Goal: Transaction & Acquisition: Purchase product/service

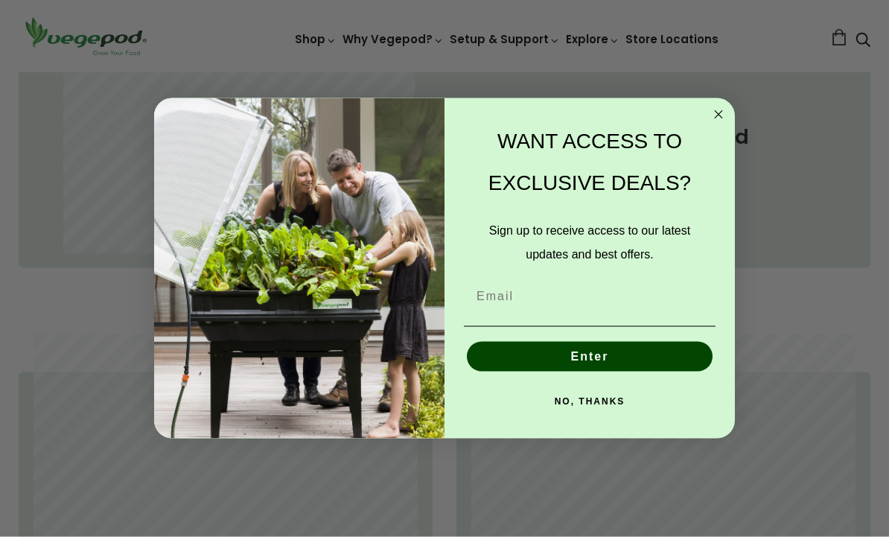
scroll to position [758, 0]
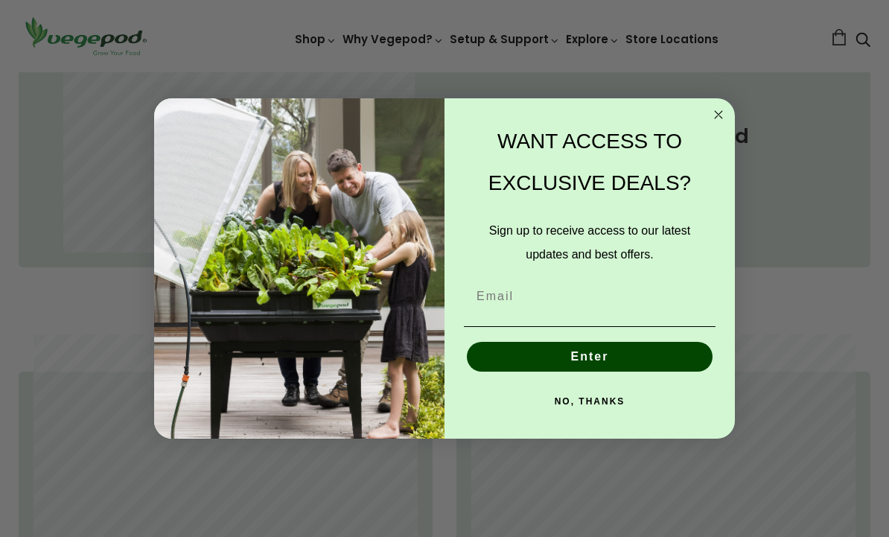
click at [720, 124] on circle "Close dialog" at bounding box center [718, 114] width 17 height 17
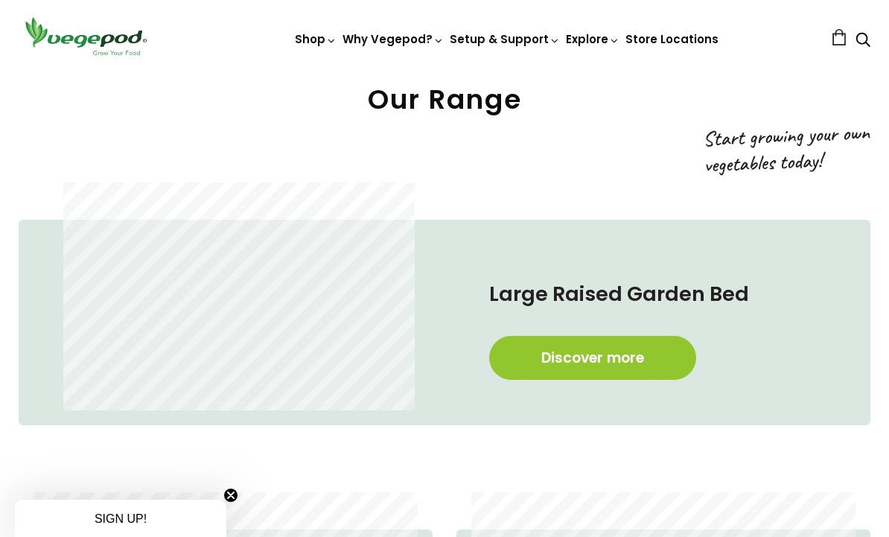
scroll to position [598, 0]
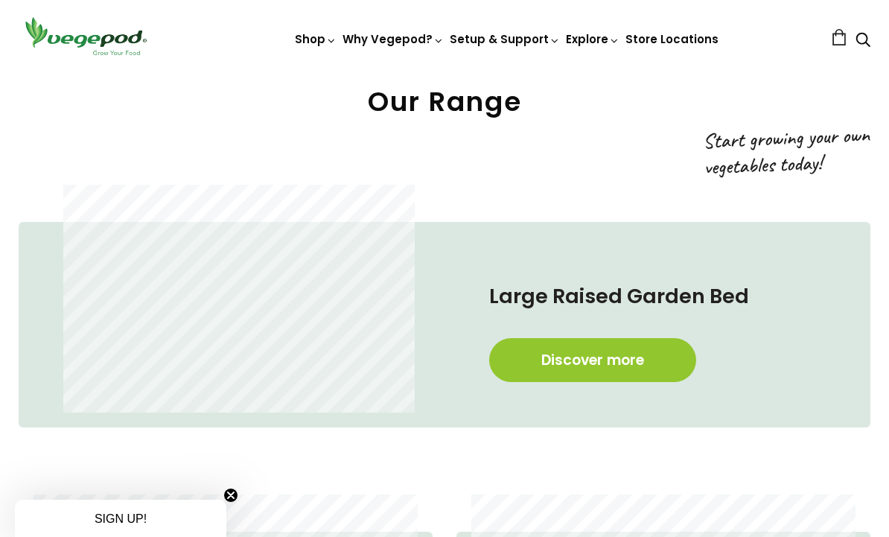
click at [583, 369] on link "Discover more" at bounding box center [592, 360] width 207 height 44
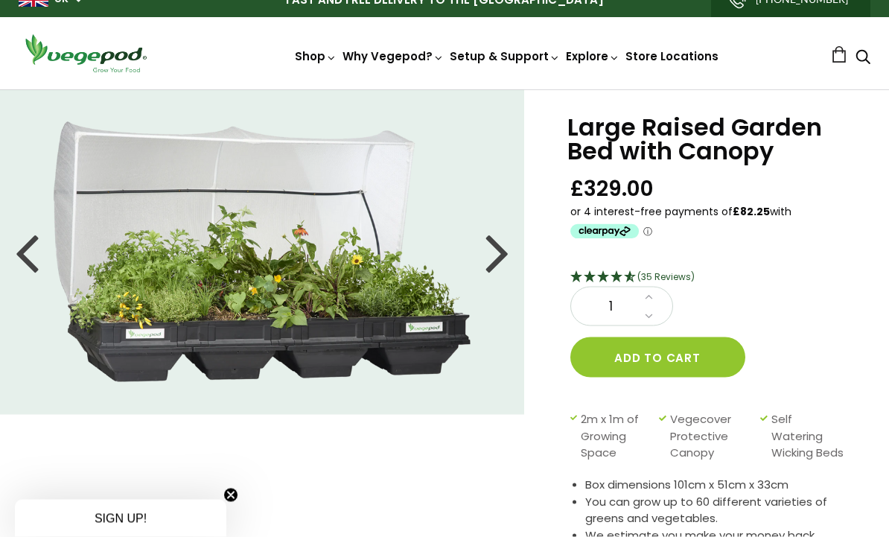
scroll to position [17, 0]
click at [496, 256] on div at bounding box center [497, 251] width 24 height 67
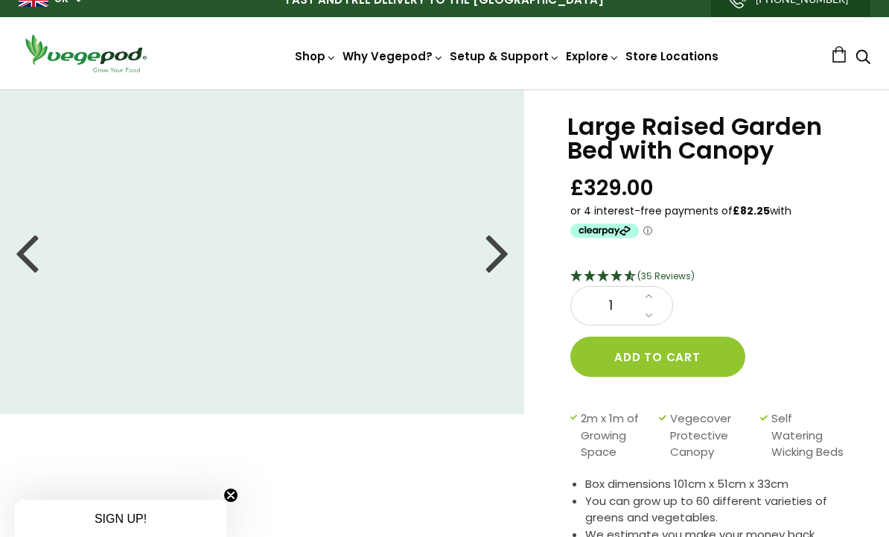
click at [502, 261] on div at bounding box center [497, 251] width 24 height 67
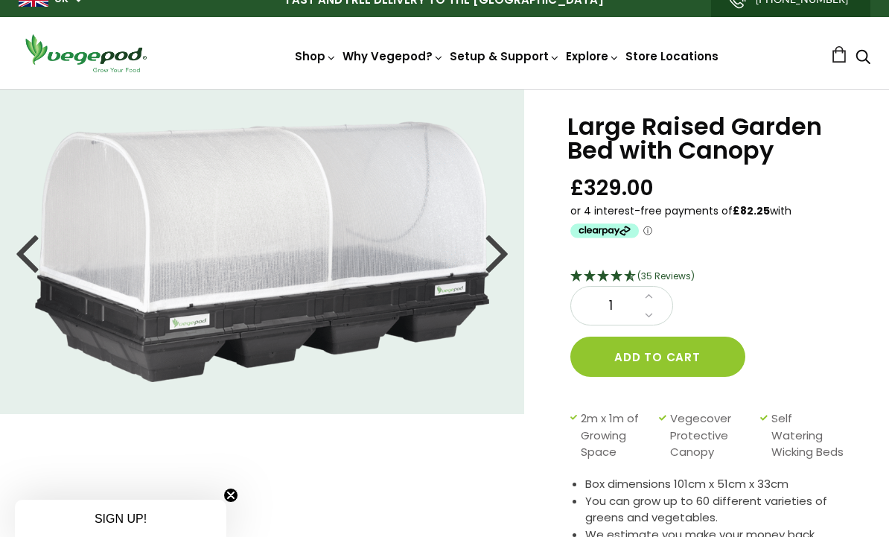
click at [498, 259] on div at bounding box center [497, 251] width 24 height 67
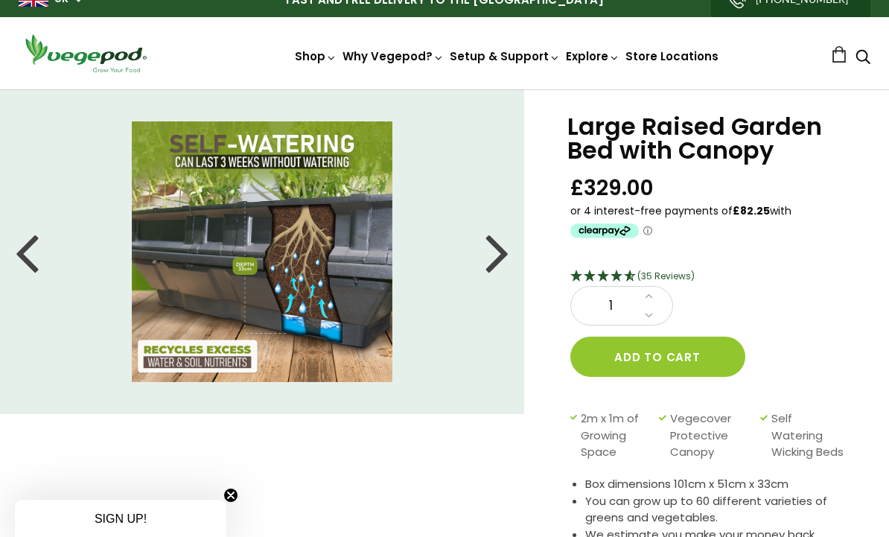
click at [496, 256] on div at bounding box center [497, 251] width 24 height 67
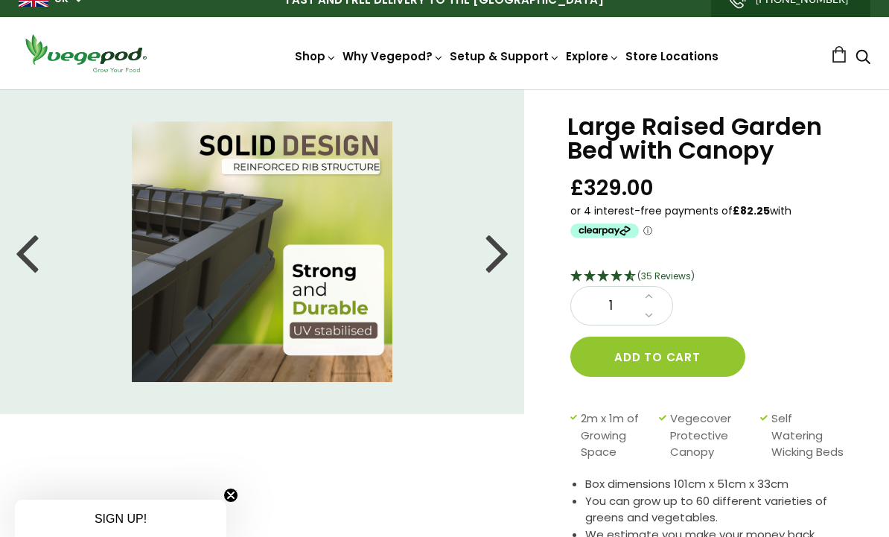
click at [495, 257] on div at bounding box center [497, 251] width 24 height 67
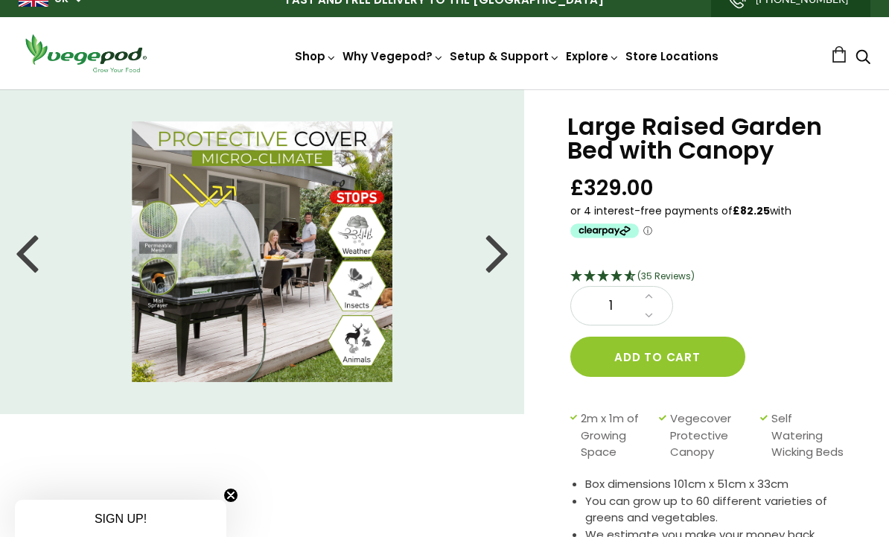
click at [494, 257] on div at bounding box center [497, 251] width 24 height 67
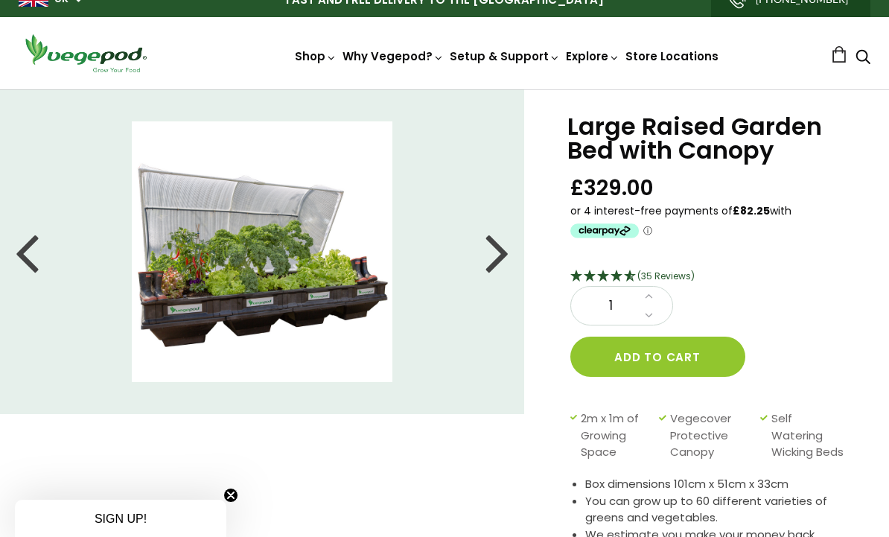
click at [496, 261] on div at bounding box center [497, 251] width 24 height 67
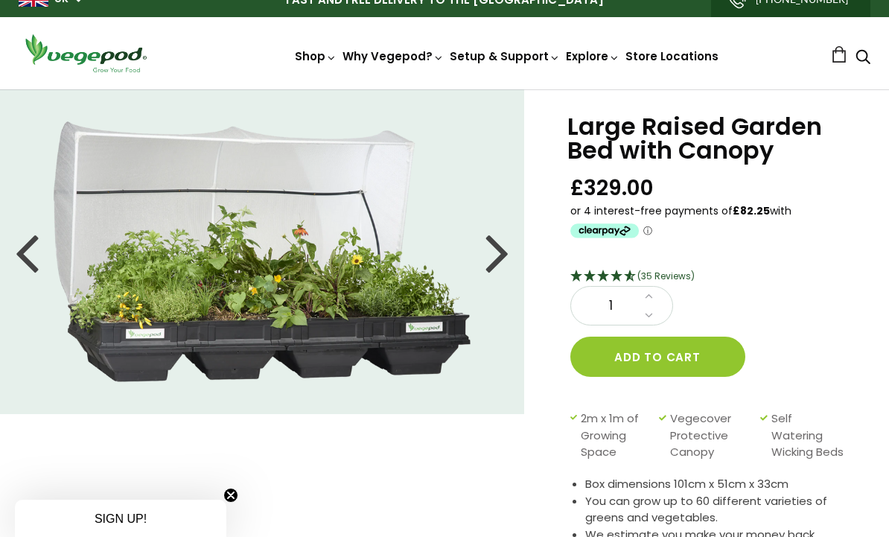
click at [496, 260] on div at bounding box center [497, 251] width 24 height 67
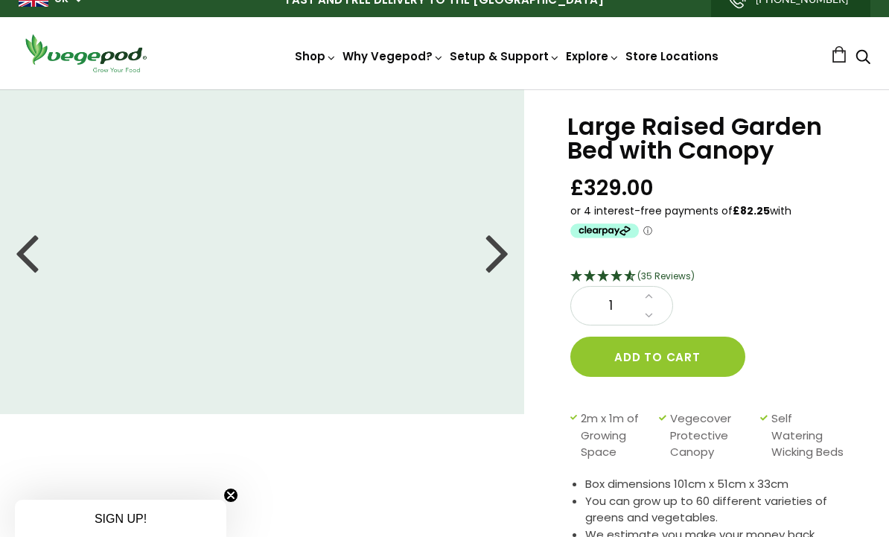
click at [502, 263] on div at bounding box center [497, 251] width 24 height 67
